Goal: Information Seeking & Learning: Learn about a topic

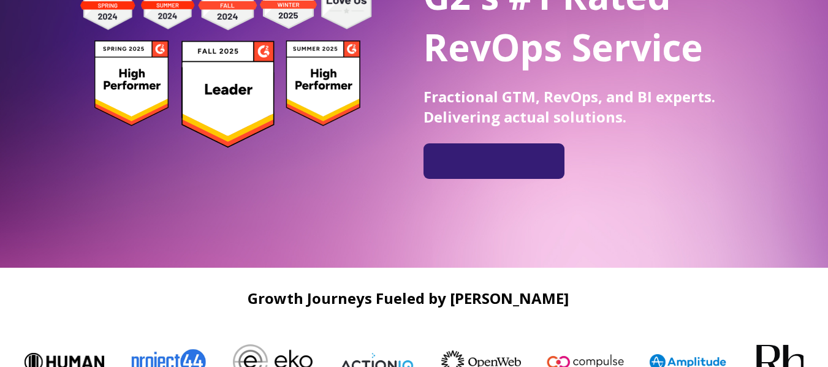
scroll to position [205, 0]
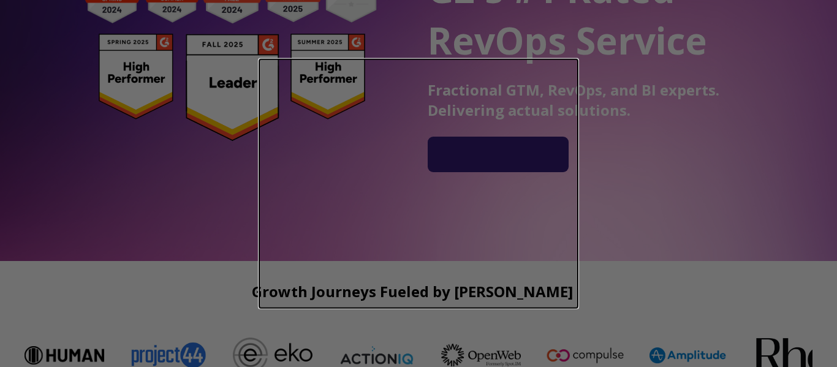
drag, startPoint x: 832, startPoint y: 22, endPoint x: 836, endPoint y: 45, distance: 23.8
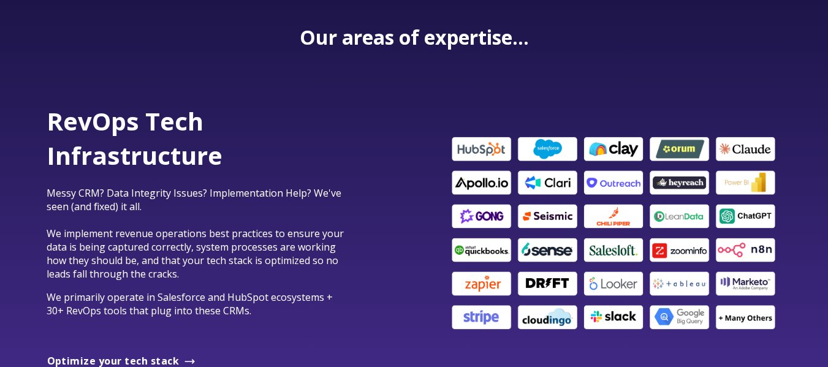
scroll to position [0, 0]
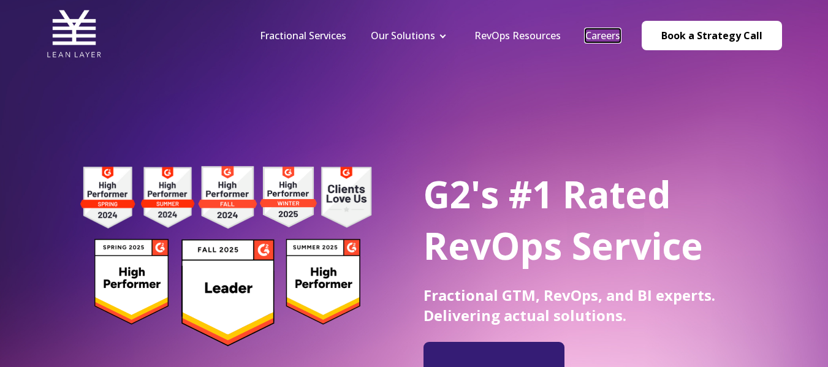
click at [609, 33] on link "Careers" at bounding box center [602, 35] width 35 height 13
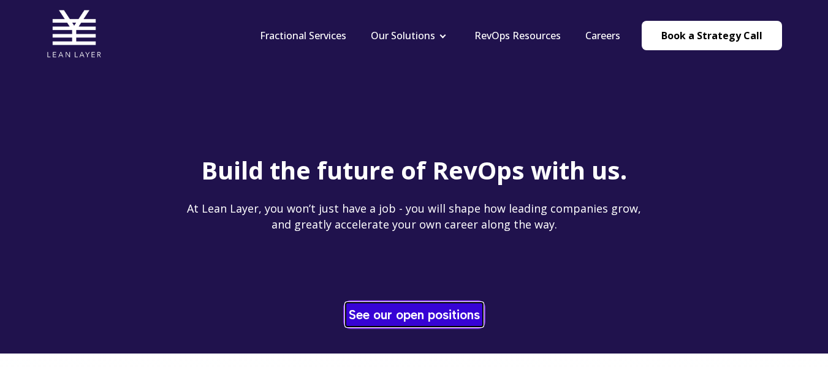
click at [401, 313] on link "See our open positions" at bounding box center [414, 315] width 137 height 24
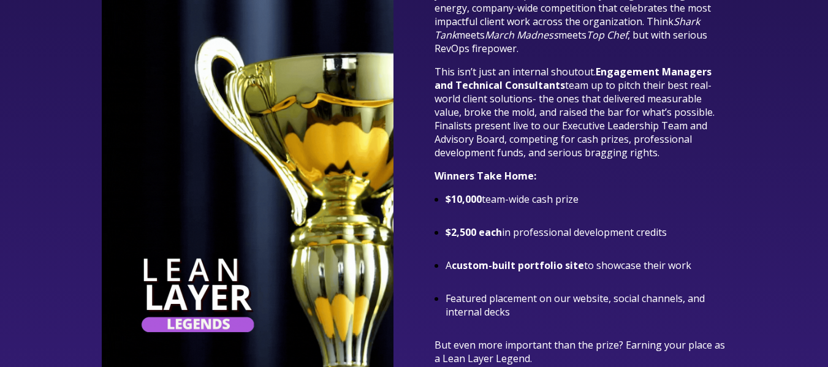
scroll to position [2774, 0]
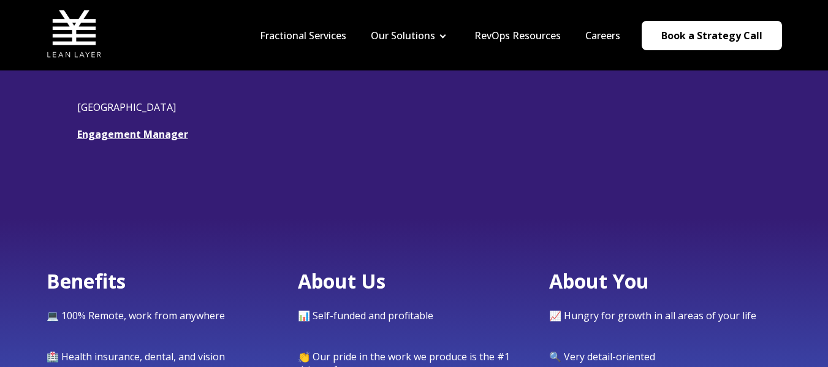
scroll to position [346, 0]
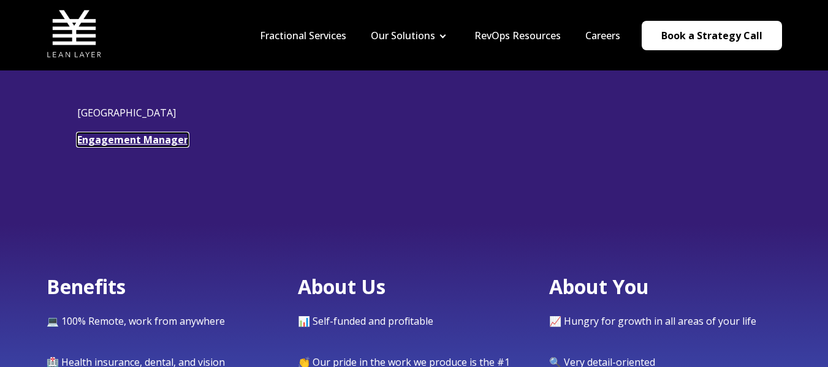
click at [145, 137] on link "Engagement Manager" at bounding box center [132, 139] width 111 height 13
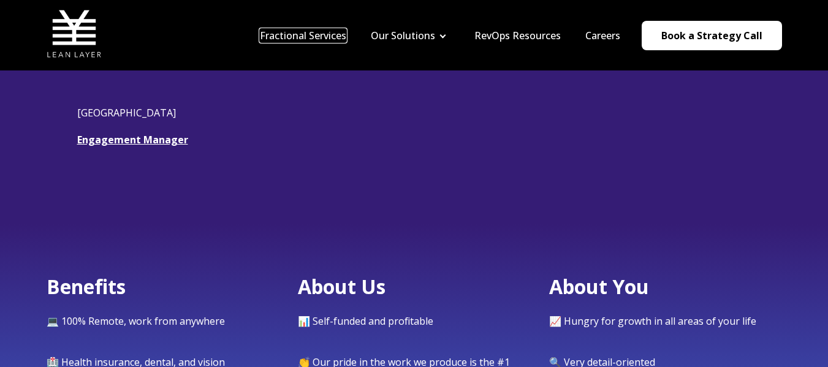
click at [325, 37] on link "Fractional Services" at bounding box center [303, 35] width 86 height 13
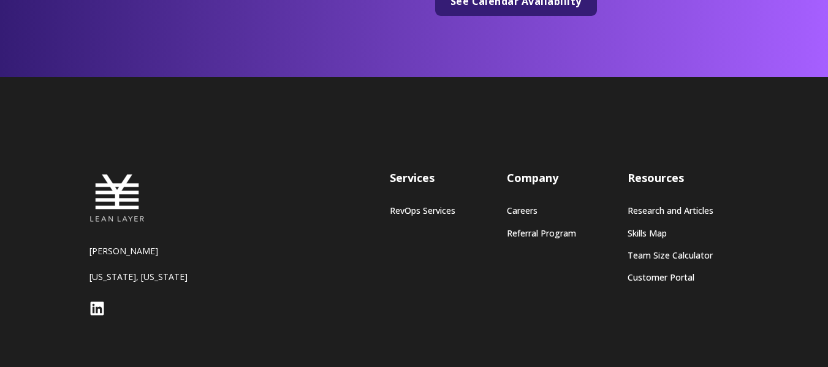
scroll to position [5003, 0]
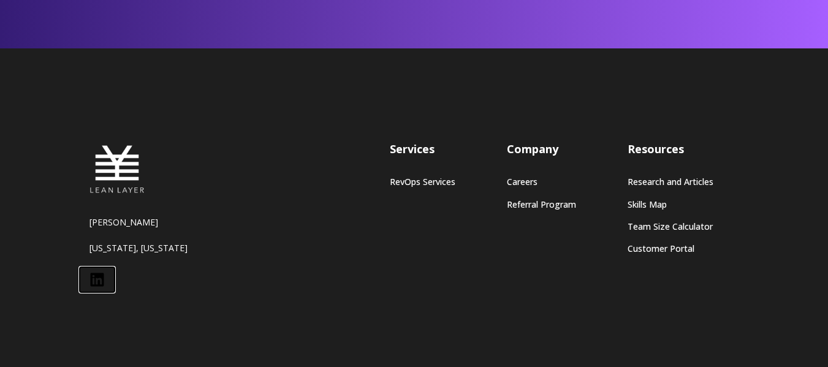
click at [97, 273] on icon at bounding box center [96, 279] width 13 height 13
